Goal: Task Accomplishment & Management: Use online tool/utility

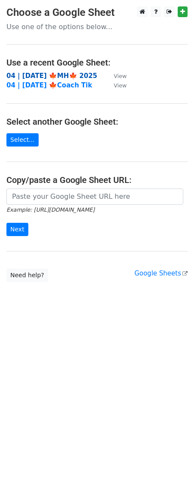
click at [62, 76] on strong "04 | [DATE] 🍁MH🍁 2025" at bounding box center [51, 76] width 91 height 8
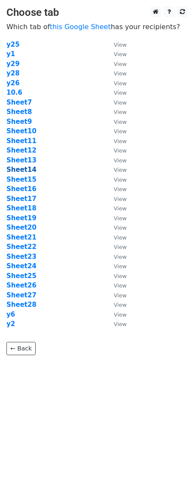
click at [18, 169] on strong "Sheet14" at bounding box center [21, 170] width 30 height 8
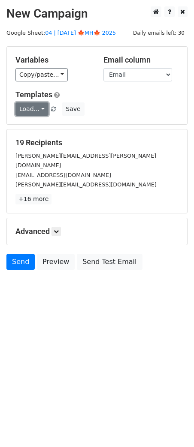
click at [30, 109] on link "Load..." at bounding box center [31, 108] width 33 height 13
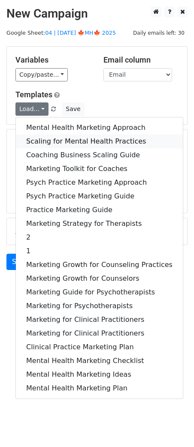
click at [72, 140] on link "Scaling for Mental Health Practices" at bounding box center [99, 141] width 167 height 14
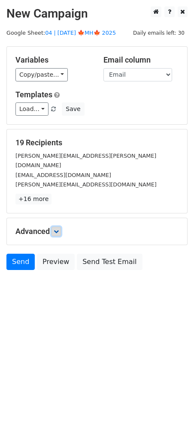
click at [54, 226] on link at bounding box center [55, 230] width 9 height 9
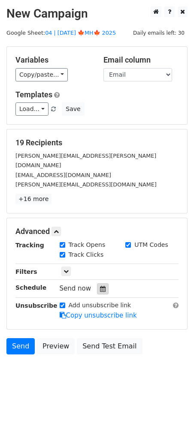
click at [100, 286] on icon at bounding box center [103, 289] width 6 height 6
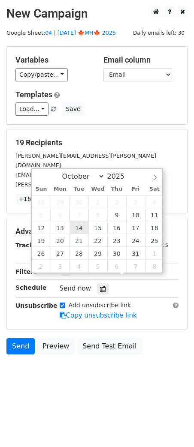
type input "2025-10-14 12:00"
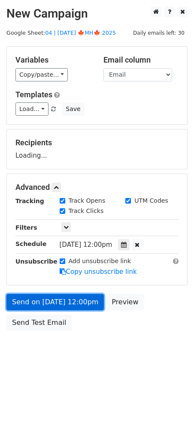
click at [61, 297] on link "Send on Oct 14 at 12:00pm" at bounding box center [54, 302] width 97 height 16
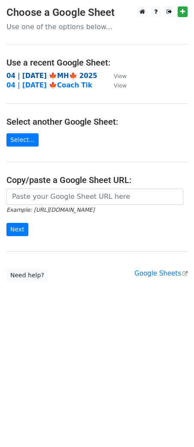
click at [52, 74] on strong "04 | [DATE] 🍁MH🍁 2025" at bounding box center [51, 76] width 91 height 8
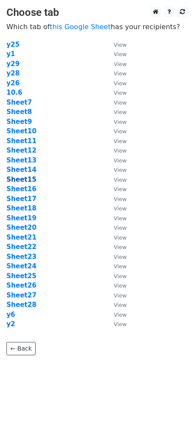
click at [27, 180] on strong "Sheet15" at bounding box center [21, 180] width 30 height 8
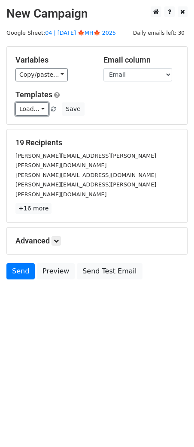
click at [30, 107] on link "Load..." at bounding box center [31, 108] width 33 height 13
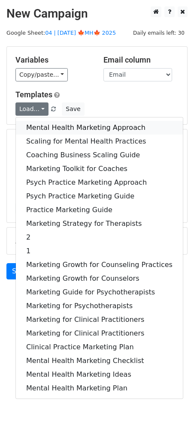
click at [50, 125] on link "Mental Health Marketing Approach" at bounding box center [99, 128] width 167 height 14
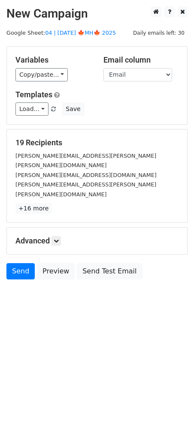
click at [57, 230] on div "Advanced Tracking Track Opens UTM Codes Track Clicks Filters Only include sprea…" at bounding box center [97, 240] width 180 height 27
click at [57, 238] on icon at bounding box center [56, 240] width 5 height 5
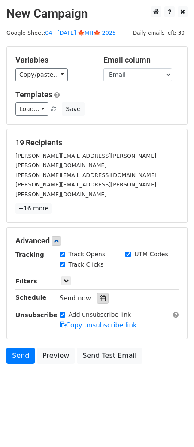
click at [100, 295] on icon at bounding box center [103, 298] width 6 height 6
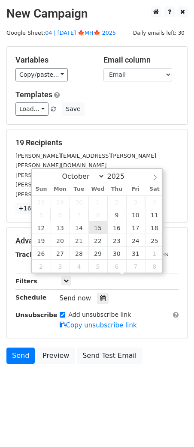
type input "2025-10-15 12:00"
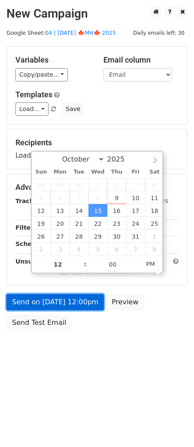
click at [83, 294] on link "Send on Oct 15 at 12:00pm" at bounding box center [54, 302] width 97 height 16
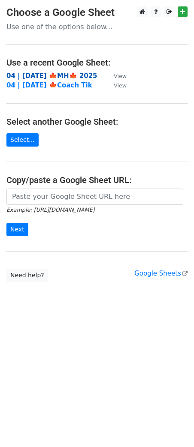
click at [43, 73] on strong "04 | [DATE] 🍁MH🍁 2025" at bounding box center [51, 76] width 91 height 8
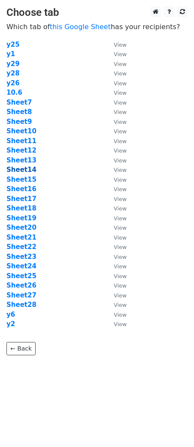
click at [25, 169] on strong "Sheet14" at bounding box center [21, 170] width 30 height 8
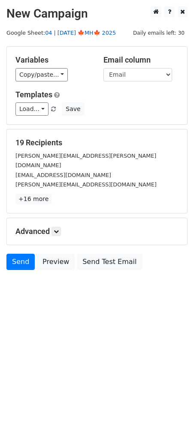
click at [76, 31] on link "04 | [DATE] 🍁MH🍁 2025" at bounding box center [80, 33] width 71 height 6
click at [36, 107] on link "Load..." at bounding box center [31, 108] width 33 height 13
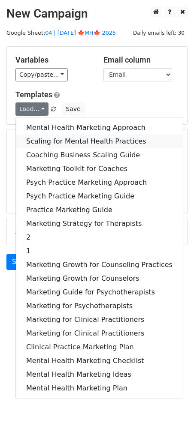
click at [66, 141] on link "Scaling for Mental Health Practices" at bounding box center [99, 141] width 167 height 14
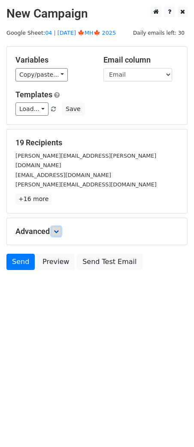
click at [59, 229] on icon at bounding box center [56, 231] width 5 height 5
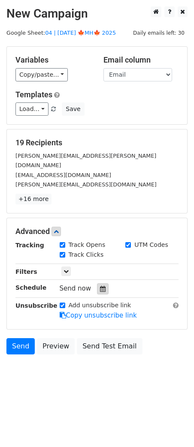
click at [100, 286] on icon at bounding box center [103, 289] width 6 height 6
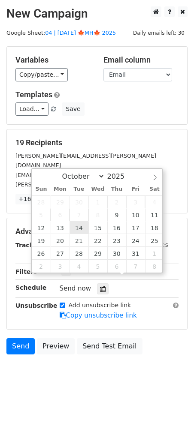
type input "2025-10-14 12:00"
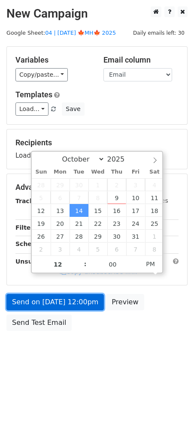
click at [76, 294] on link "Send on Oct 14 at 12:00pm" at bounding box center [54, 302] width 97 height 16
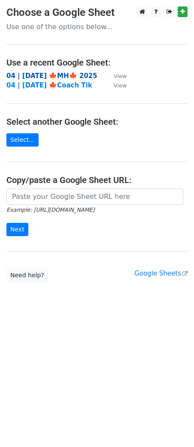
click at [65, 75] on strong "04 | [DATE] 🍁MH🍁 2025" at bounding box center [51, 76] width 91 height 8
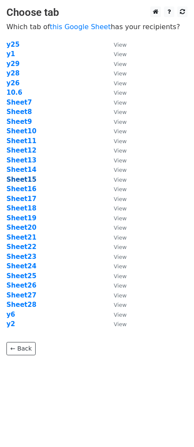
click at [28, 179] on strong "Sheet15" at bounding box center [21, 180] width 30 height 8
click at [27, 178] on strong "Sheet15" at bounding box center [21, 180] width 30 height 8
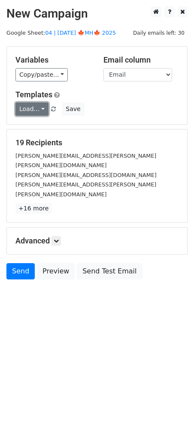
click at [29, 107] on link "Load..." at bounding box center [31, 108] width 33 height 13
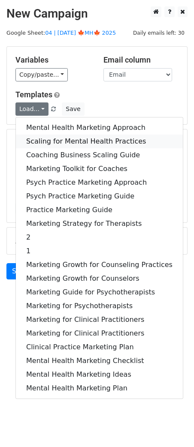
click at [49, 136] on link "Scaling for Mental Health Practices" at bounding box center [99, 141] width 167 height 14
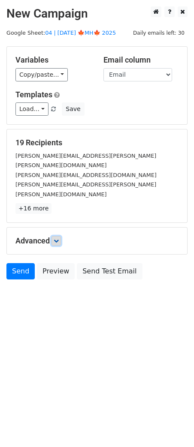
click at [56, 238] on icon at bounding box center [56, 240] width 5 height 5
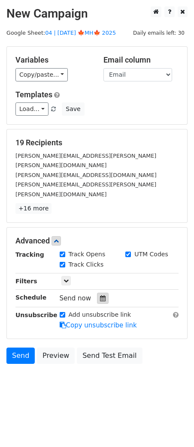
click at [100, 295] on icon at bounding box center [103, 298] width 6 height 6
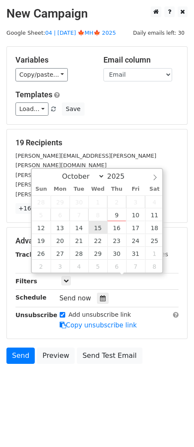
type input "[DATE] 12:00"
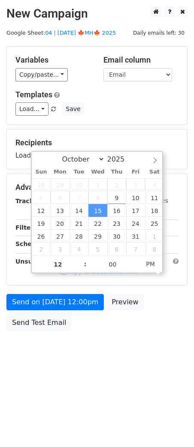
click at [67, 292] on form "Variables Copy/paste... {{Name}} {{Email}} Email column Name Email Templates Lo…" at bounding box center [96, 190] width 181 height 289
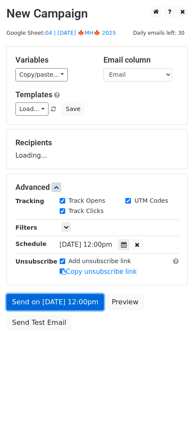
click at [56, 308] on link "Send on Oct 15 at 12:00pm" at bounding box center [54, 302] width 97 height 16
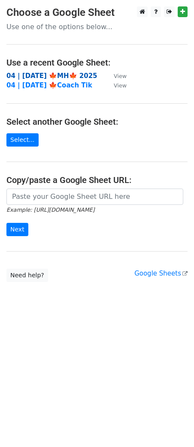
click at [55, 76] on strong "04 | [DATE] 🍁MH🍁 2025" at bounding box center [51, 76] width 91 height 8
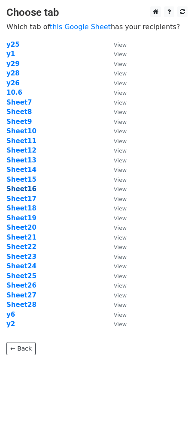
click at [24, 189] on strong "Sheet16" at bounding box center [21, 189] width 30 height 8
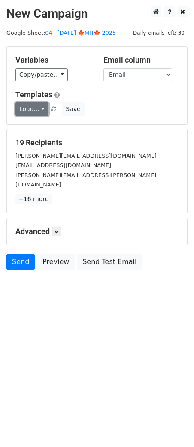
click at [33, 110] on link "Load..." at bounding box center [31, 108] width 33 height 13
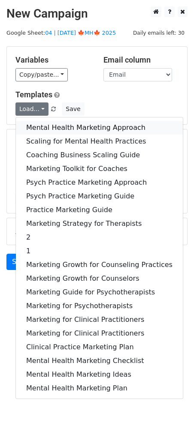
click at [49, 134] on link "Mental Health Marketing Approach" at bounding box center [99, 128] width 167 height 14
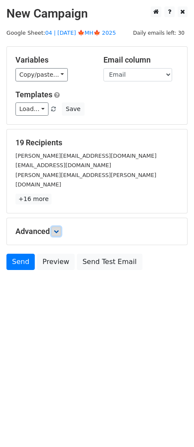
click at [56, 226] on link at bounding box center [55, 230] width 9 height 9
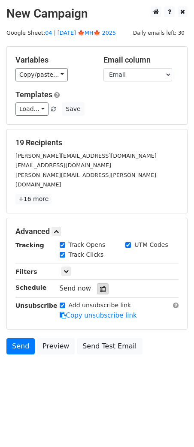
click at [100, 286] on icon at bounding box center [103, 289] width 6 height 6
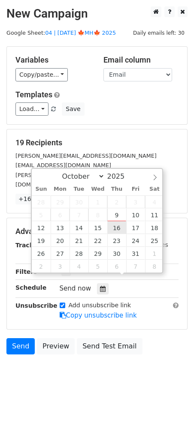
type input "2025-10-16 12:00"
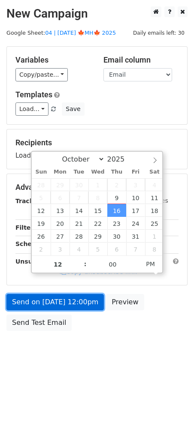
click at [84, 301] on link "Send on Oct 16 at 12:00pm" at bounding box center [54, 302] width 97 height 16
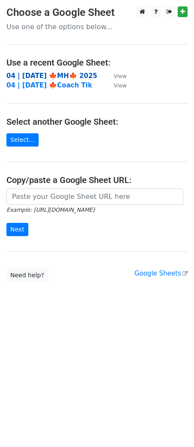
click at [64, 78] on strong "04 | [DATE] 🍁MH🍁 2025" at bounding box center [51, 76] width 91 height 8
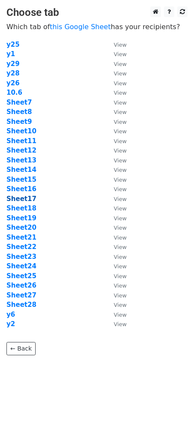
click at [29, 198] on strong "Sheet17" at bounding box center [21, 199] width 30 height 8
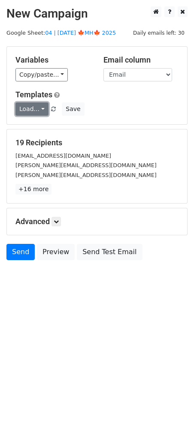
click at [35, 109] on link "Load..." at bounding box center [31, 108] width 33 height 13
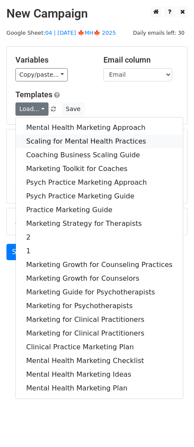
click at [44, 134] on link "Scaling for Mental Health Practices" at bounding box center [99, 141] width 167 height 14
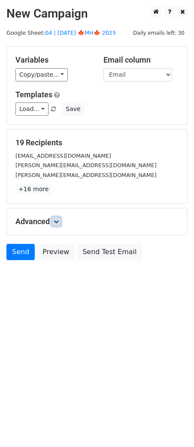
click at [54, 217] on link at bounding box center [55, 221] width 9 height 9
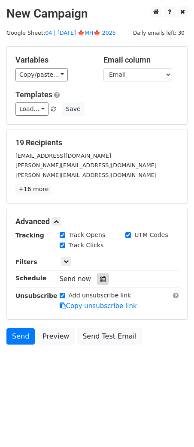
click at [102, 275] on div at bounding box center [103, 278] width 12 height 11
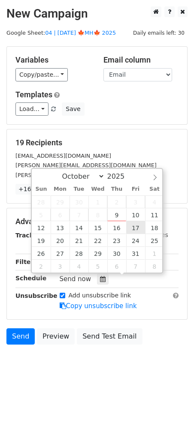
type input "2025-10-17 12:00"
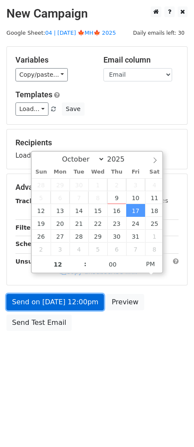
click at [77, 295] on link "Send on Oct 17 at 12:00pm" at bounding box center [54, 302] width 97 height 16
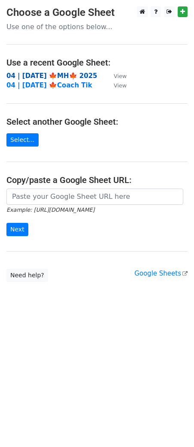
click at [74, 77] on strong "04 | [DATE] 🍁MH🍁 2025" at bounding box center [51, 76] width 91 height 8
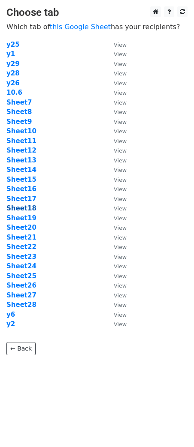
click at [26, 208] on strong "Sheet18" at bounding box center [21, 208] width 30 height 8
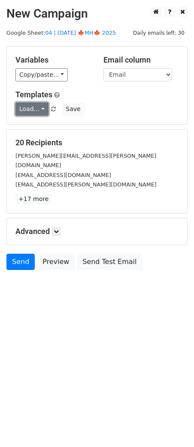
click at [37, 112] on link "Load..." at bounding box center [31, 108] width 33 height 13
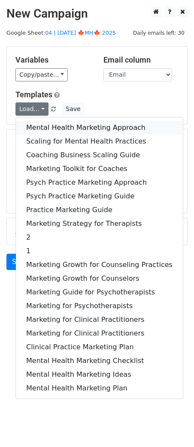
click at [51, 134] on link "Mental Health Marketing Approach" at bounding box center [99, 128] width 167 height 14
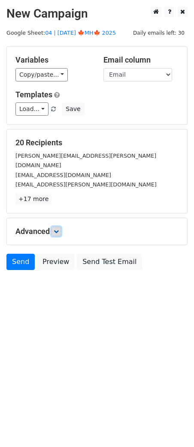
click at [60, 226] on link at bounding box center [55, 230] width 9 height 9
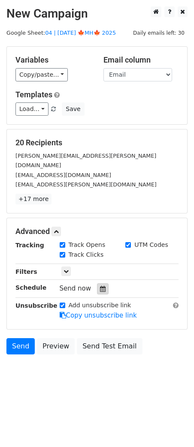
click at [97, 283] on div at bounding box center [103, 288] width 12 height 11
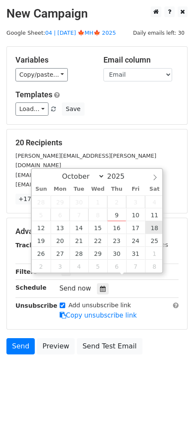
type input "2025-10-18 12:00"
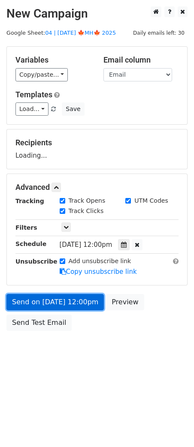
click at [80, 295] on link "Send on Oct 18 at 12:00pm" at bounding box center [54, 302] width 97 height 16
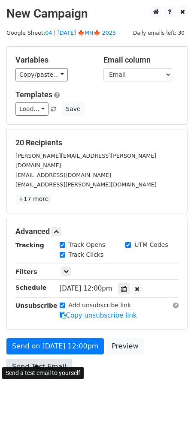
click at [48, 358] on link "Send Test Email" at bounding box center [38, 366] width 65 height 16
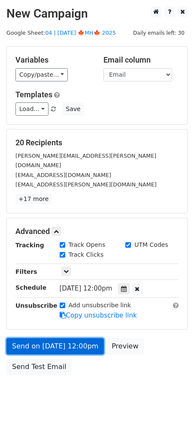
click at [53, 338] on link "Send on Oct 18 at 12:00pm" at bounding box center [54, 346] width 97 height 16
click at [27, 338] on link "Send on Oct 18 at 12:00pm" at bounding box center [54, 346] width 97 height 16
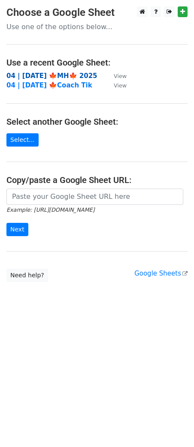
click at [62, 73] on strong "04 | [DATE] 🍁MH🍁 2025" at bounding box center [51, 76] width 91 height 8
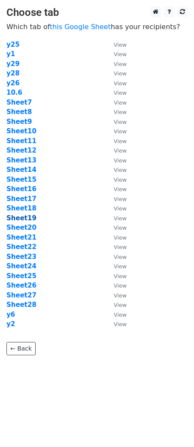
click at [29, 218] on strong "Sheet19" at bounding box center [21, 218] width 30 height 8
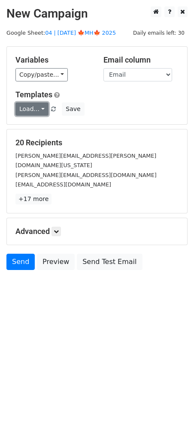
click at [33, 113] on link "Load..." at bounding box center [31, 108] width 33 height 13
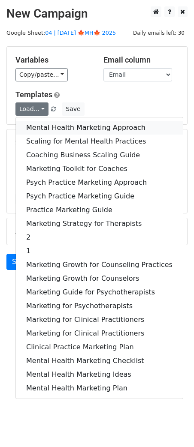
click at [40, 132] on link "Mental Health Marketing Approach" at bounding box center [99, 128] width 167 height 14
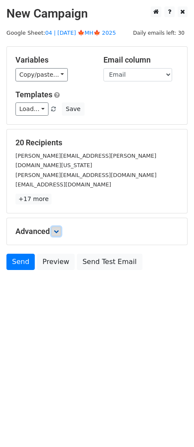
click at [59, 229] on icon at bounding box center [56, 231] width 5 height 5
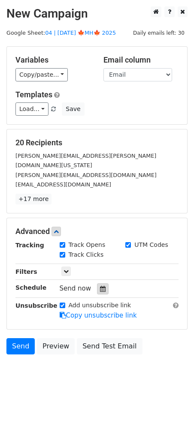
click at [100, 286] on icon at bounding box center [103, 289] width 6 height 6
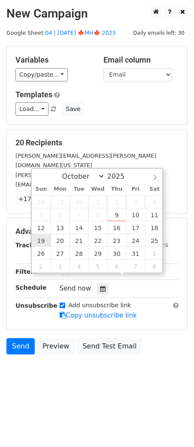
type input "[DATE] 12:00"
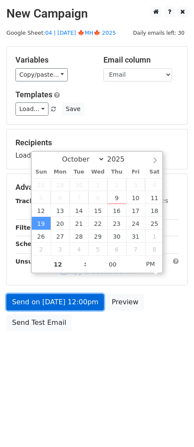
click at [48, 301] on link "Send on Oct 19 at 12:00pm" at bounding box center [54, 302] width 97 height 16
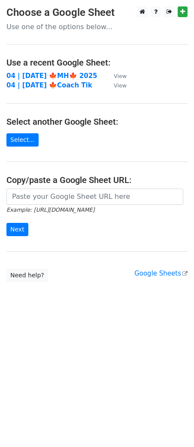
click at [61, 71] on td "04 | OCT 6 🍁MH🍁 2025" at bounding box center [55, 76] width 98 height 10
click at [61, 74] on strong "04 | OCT 6 🍁MH🍁 2025" at bounding box center [51, 76] width 91 height 8
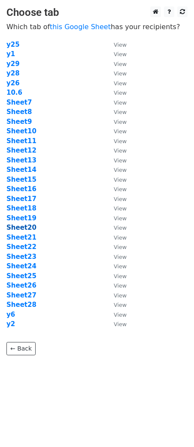
click at [24, 227] on strong "Sheet20" at bounding box center [21, 227] width 30 height 8
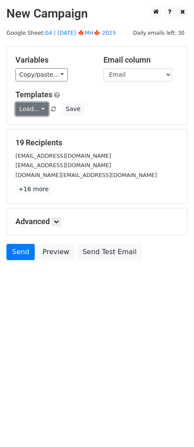
click at [26, 111] on link "Load..." at bounding box center [31, 108] width 33 height 13
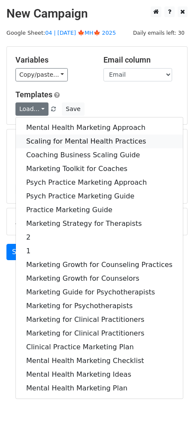
click at [43, 137] on link "Scaling for Mental Health Practices" at bounding box center [99, 141] width 167 height 14
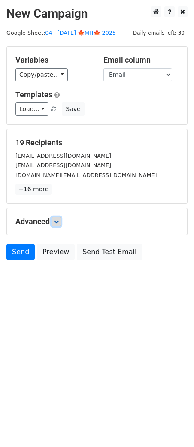
click at [59, 217] on link at bounding box center [55, 221] width 9 height 9
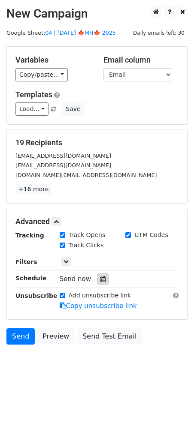
click at [99, 274] on div at bounding box center [103, 278] width 12 height 11
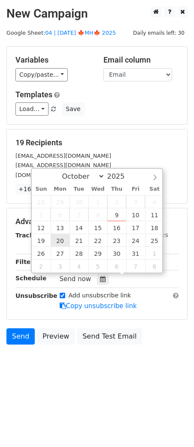
type input "2025-10-20 12:00"
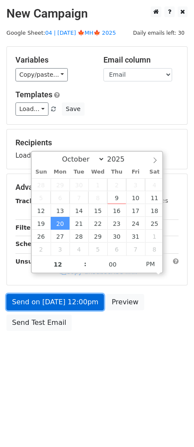
click at [40, 299] on link "Send on Oct 20 at 12:00pm" at bounding box center [54, 302] width 97 height 16
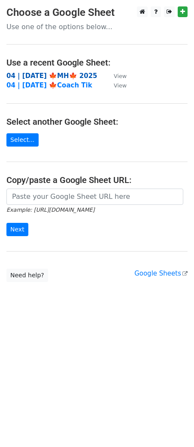
click at [80, 76] on strong "04 | [DATE] 🍁MH🍁 2025" at bounding box center [51, 76] width 91 height 8
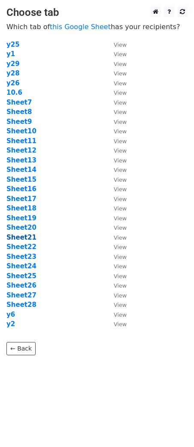
click at [25, 237] on strong "Sheet21" at bounding box center [21, 237] width 30 height 8
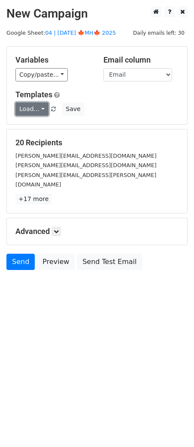
click at [33, 106] on link "Load..." at bounding box center [31, 108] width 33 height 13
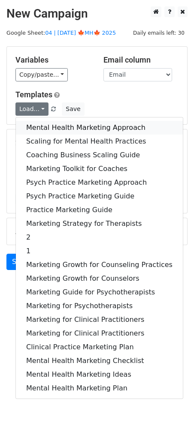
click at [51, 130] on link "Mental Health Marketing Approach" at bounding box center [99, 128] width 167 height 14
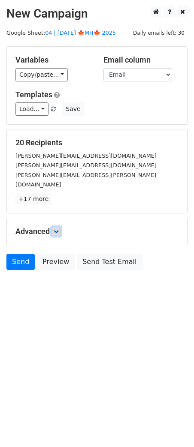
click at [55, 229] on icon at bounding box center [56, 231] width 5 height 5
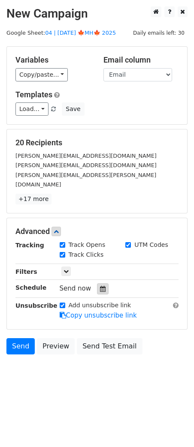
click at [100, 286] on icon at bounding box center [103, 289] width 6 height 6
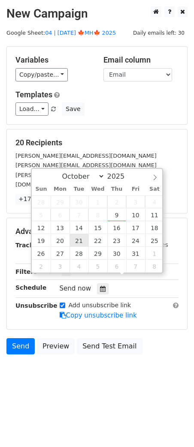
type input "2025-10-21 12:00"
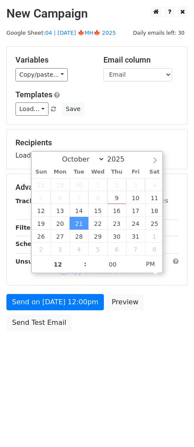
click at [70, 309] on form "Variables Copy/paste... {{Name}} {{Email}} Email column Name Email Templates Lo…" at bounding box center [96, 190] width 181 height 289
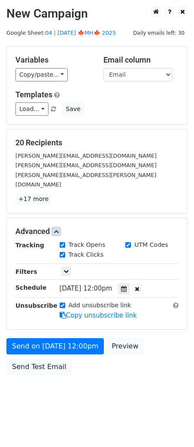
click at [59, 326] on form "Variables Copy/paste... {{Name}} {{Email}} Email column Name Email Templates Lo…" at bounding box center [96, 212] width 181 height 333
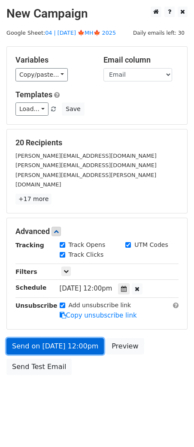
drag, startPoint x: 58, startPoint y: 333, endPoint x: 21, endPoint y: 329, distance: 36.6
click at [57, 338] on link "Send on Oct 21 at 12:00pm" at bounding box center [54, 346] width 97 height 16
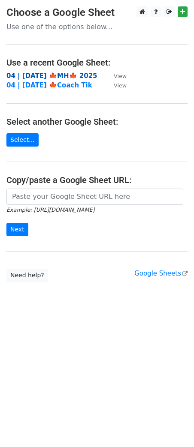
click at [60, 76] on strong "04 | OCT 6 🍁MH🍁 2025" at bounding box center [51, 76] width 91 height 8
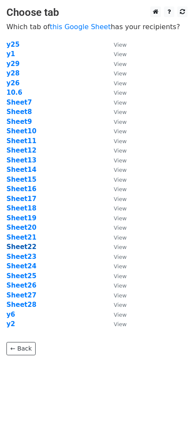
click at [27, 246] on strong "Sheet22" at bounding box center [21, 247] width 30 height 8
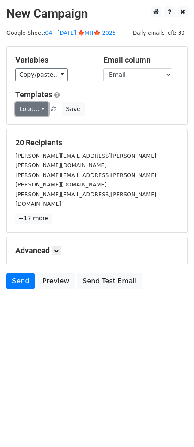
click at [34, 110] on link "Load..." at bounding box center [31, 108] width 33 height 13
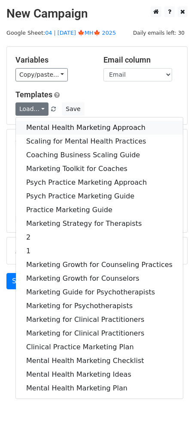
click at [51, 131] on link "Mental Health Marketing Approach" at bounding box center [99, 128] width 167 height 14
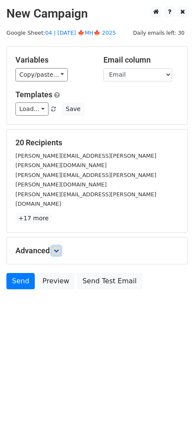
click at [59, 246] on link at bounding box center [55, 250] width 9 height 9
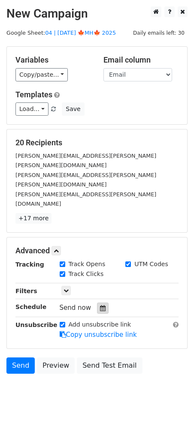
click at [100, 305] on icon at bounding box center [103, 308] width 6 height 6
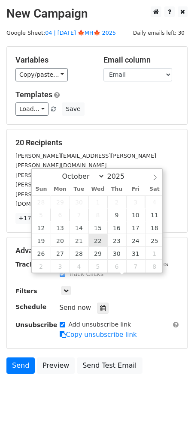
type input "2025-10-22 12:00"
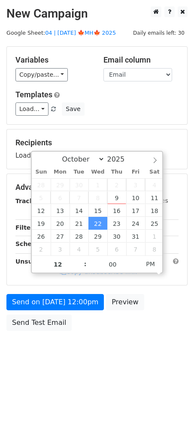
click at [85, 309] on div "Send on Oct 22 at 12:00pm Preview Send Test Email" at bounding box center [97, 314] width 194 height 41
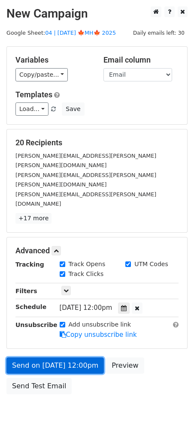
click at [63, 357] on link "Send on Oct 22 at 12:00pm" at bounding box center [54, 365] width 97 height 16
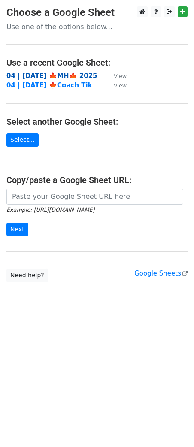
click at [60, 76] on strong "04 | [DATE] 🍁MH🍁 2025" at bounding box center [51, 76] width 91 height 8
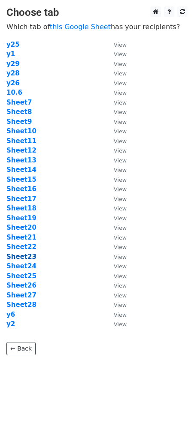
click at [27, 256] on strong "Sheet23" at bounding box center [21, 257] width 30 height 8
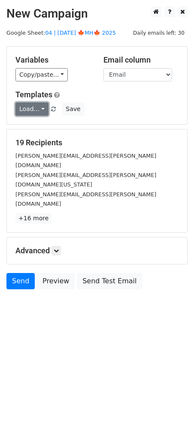
click at [32, 107] on link "Load..." at bounding box center [31, 108] width 33 height 13
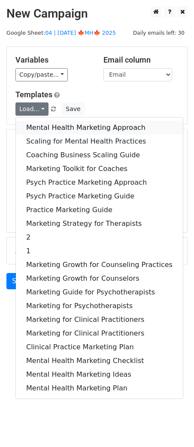
click at [70, 129] on link "Mental Health Marketing Approach" at bounding box center [99, 128] width 167 height 14
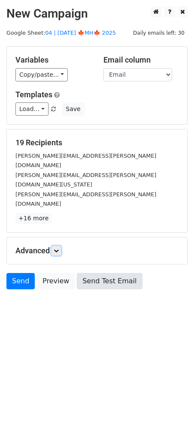
drag, startPoint x: 57, startPoint y: 221, endPoint x: 91, endPoint y: 264, distance: 54.9
click at [57, 248] on icon at bounding box center [56, 250] width 5 height 5
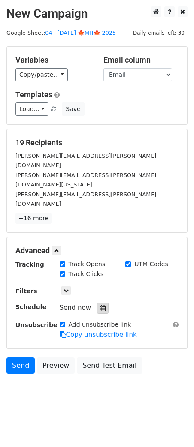
click at [100, 305] on icon at bounding box center [103, 308] width 6 height 6
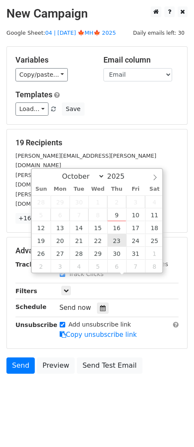
type input "[DATE] 12:00"
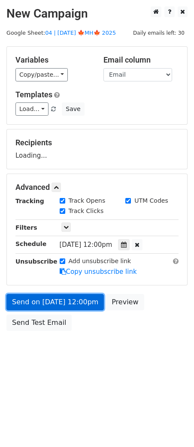
click at [75, 298] on link "Send on [DATE] 12:00pm" at bounding box center [54, 302] width 97 height 16
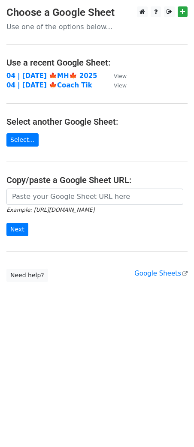
click at [66, 69] on main "Choose a Google Sheet Use one of the options below... Use a recent Google Sheet…" at bounding box center [97, 143] width 194 height 275
click at [63, 72] on strong "04 | OCT 6 🍁MH🍁 2025" at bounding box center [51, 76] width 91 height 8
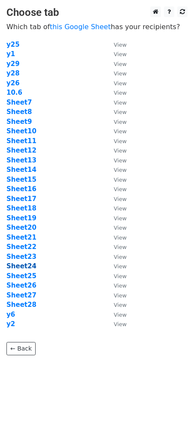
click at [28, 264] on strong "Sheet24" at bounding box center [21, 266] width 30 height 8
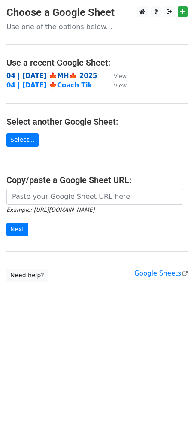
click at [77, 74] on strong "04 | [DATE] 🍁MH🍁 2025" at bounding box center [51, 76] width 91 height 8
click at [62, 75] on strong "04 | [DATE] 🍁MH🍁 2025" at bounding box center [51, 76] width 91 height 8
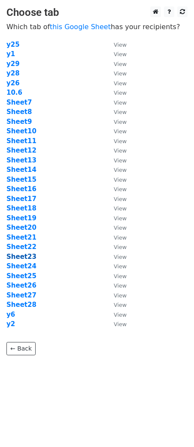
click at [31, 256] on strong "Sheet23" at bounding box center [21, 257] width 30 height 8
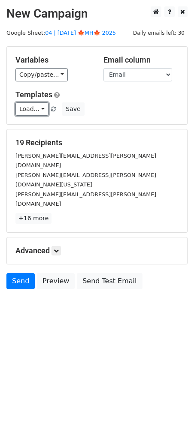
drag, startPoint x: 21, startPoint y: 110, endPoint x: 54, endPoint y: 129, distance: 38.4
click at [22, 109] on link "Load..." at bounding box center [31, 108] width 33 height 13
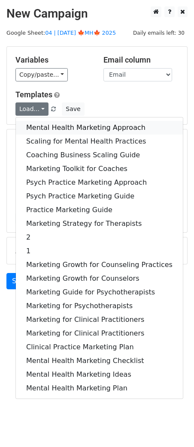
click at [56, 132] on link "Mental Health Marketing Approach" at bounding box center [99, 128] width 167 height 14
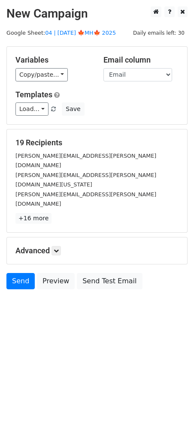
click at [60, 237] on div "Advanced Tracking Track Opens UTM Codes Track Clicks Filters Only include sprea…" at bounding box center [97, 250] width 180 height 27
drag, startPoint x: 59, startPoint y: 221, endPoint x: 92, endPoint y: 259, distance: 49.7
click at [59, 248] on icon at bounding box center [56, 250] width 5 height 5
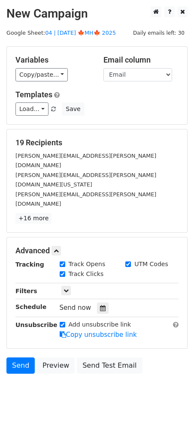
drag, startPoint x: 98, startPoint y: 275, endPoint x: 102, endPoint y: 272, distance: 4.6
click at [100, 305] on icon at bounding box center [103, 308] width 6 height 6
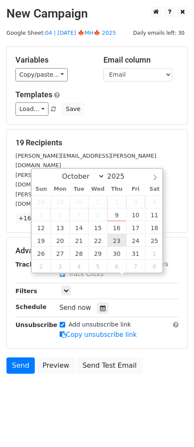
type input "2025-10-23 12:00"
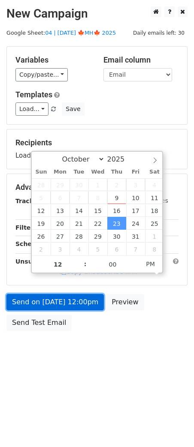
click at [82, 301] on link "Send on Oct 23 at 12:00pm" at bounding box center [54, 302] width 97 height 16
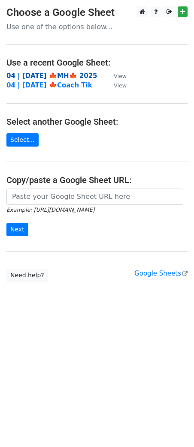
click at [58, 70] on main "Choose a Google Sheet Use one of the options below... Use a recent Google Sheet…" at bounding box center [97, 143] width 194 height 275
click at [57, 73] on strong "04 | OCT 6 🍁MH🍁 2025" at bounding box center [51, 76] width 91 height 8
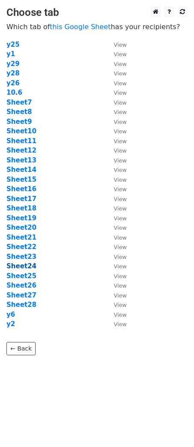
click at [24, 264] on strong "Sheet24" at bounding box center [21, 266] width 30 height 8
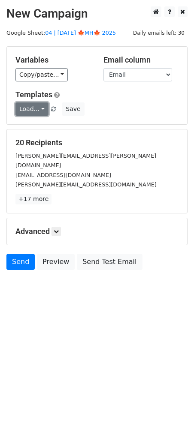
click at [37, 108] on link "Load..." at bounding box center [31, 108] width 33 height 13
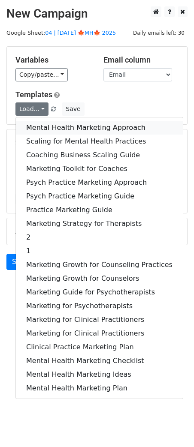
click at [45, 134] on link "Mental Health Marketing Approach" at bounding box center [99, 128] width 167 height 14
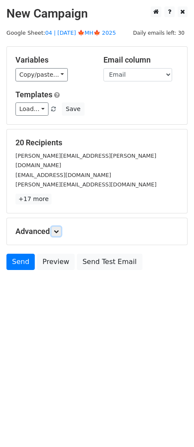
drag, startPoint x: 60, startPoint y: 220, endPoint x: 74, endPoint y: 242, distance: 25.6
click at [60, 226] on link at bounding box center [55, 230] width 9 height 9
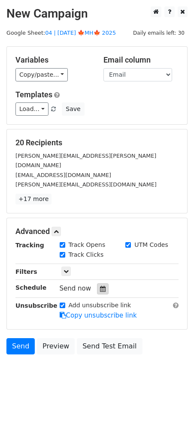
drag, startPoint x: 91, startPoint y: 279, endPoint x: 100, endPoint y: 278, distance: 9.1
click at [92, 283] on div "Send now" at bounding box center [110, 289] width 101 height 12
click at [100, 286] on icon at bounding box center [103, 289] width 6 height 6
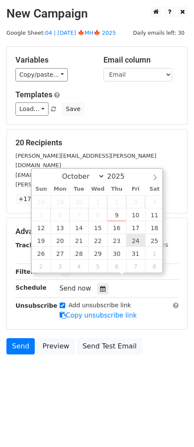
type input "2025-10-24 12:00"
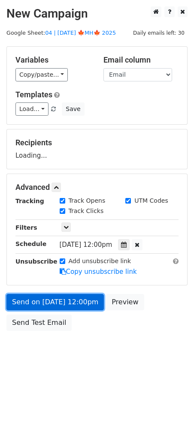
click at [86, 300] on link "Send on Oct 24 at 12:00pm" at bounding box center [54, 302] width 97 height 16
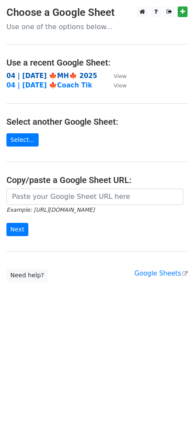
click at [64, 77] on strong "04 | [DATE] 🍁MH🍁 2025" at bounding box center [51, 76] width 91 height 8
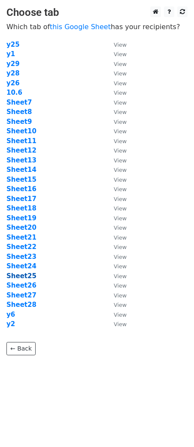
click at [30, 276] on strong "Sheet25" at bounding box center [21, 276] width 30 height 8
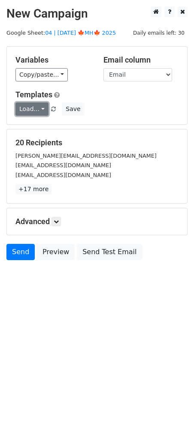
click at [40, 109] on link "Load..." at bounding box center [31, 108] width 33 height 13
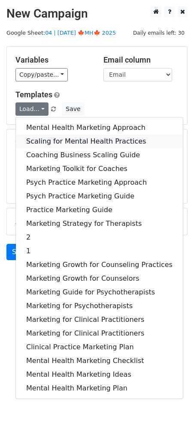
click at [46, 138] on link "Scaling for Mental Health Practices" at bounding box center [99, 141] width 167 height 14
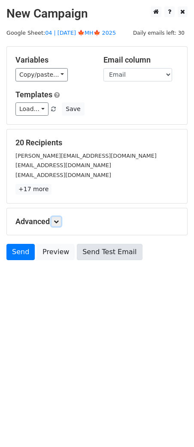
drag, startPoint x: 58, startPoint y: 223, endPoint x: 74, endPoint y: 256, distance: 36.4
click at [58, 223] on link at bounding box center [55, 221] width 9 height 9
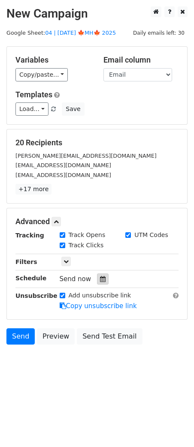
click at [100, 278] on icon at bounding box center [103, 279] width 6 height 6
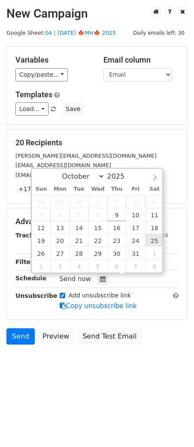
type input "2025-10-25 12:00"
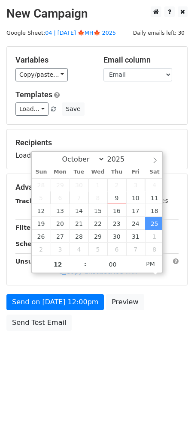
click at [87, 292] on form "Variables Copy/paste... {{Name}} {{Email}} Email column Name Email Templates Lo…" at bounding box center [96, 190] width 181 height 289
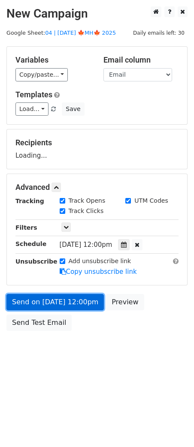
click at [71, 306] on link "Send on Oct 25 at 12:00pm" at bounding box center [54, 302] width 97 height 16
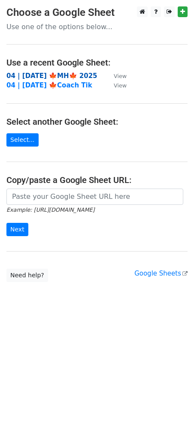
click at [48, 74] on strong "04 | [DATE] 🍁MH🍁 2025" at bounding box center [51, 76] width 91 height 8
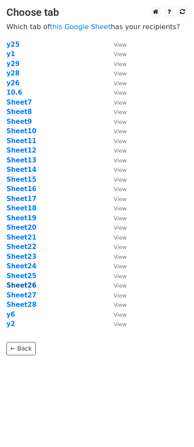
click at [25, 283] on strong "Sheet26" at bounding box center [21, 285] width 30 height 8
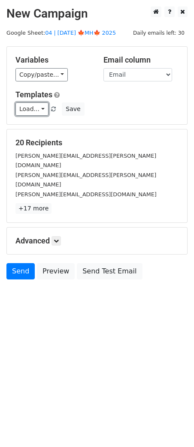
click at [34, 110] on link "Load..." at bounding box center [31, 108] width 33 height 13
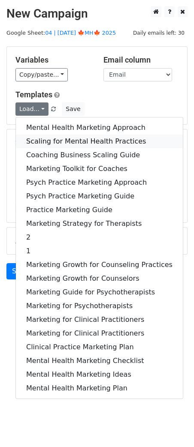
click at [51, 138] on link "Scaling for Mental Health Practices" at bounding box center [99, 141] width 167 height 14
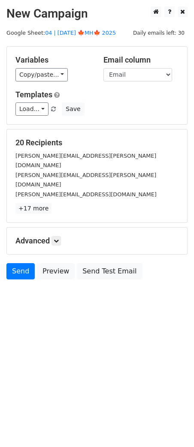
click at [58, 232] on div "Advanced Tracking Track Opens UTM Codes Track Clicks Filters Only include sprea…" at bounding box center [97, 240] width 180 height 27
click at [57, 238] on icon at bounding box center [56, 240] width 5 height 5
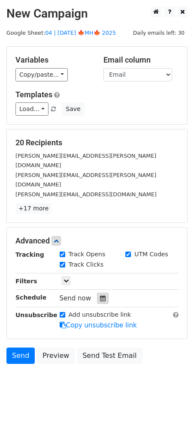
click at [97, 292] on div at bounding box center [103, 297] width 12 height 11
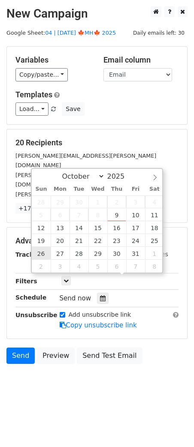
type input "2025-10-26 12:00"
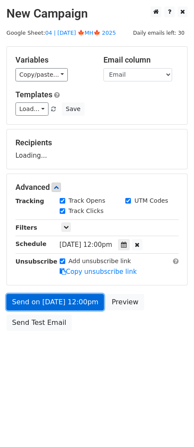
click at [55, 298] on link "Send on Oct 26 at 12:00pm" at bounding box center [54, 302] width 97 height 16
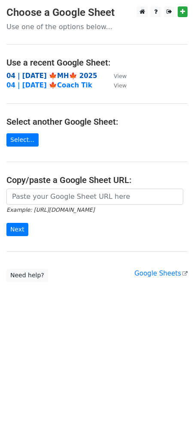
click at [76, 73] on strong "04 | [DATE] 🍁MH🍁 2025" at bounding box center [51, 76] width 91 height 8
